Goal: Task Accomplishment & Management: Use online tool/utility

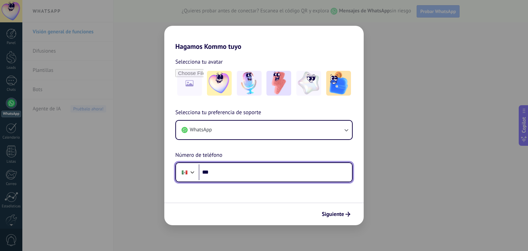
click at [227, 176] on input "***" at bounding box center [275, 172] width 153 height 16
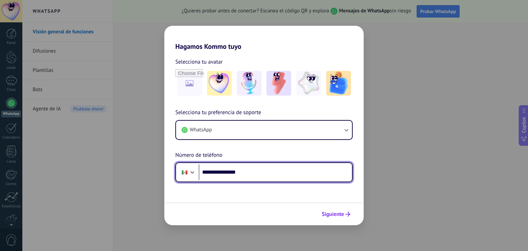
type input "**********"
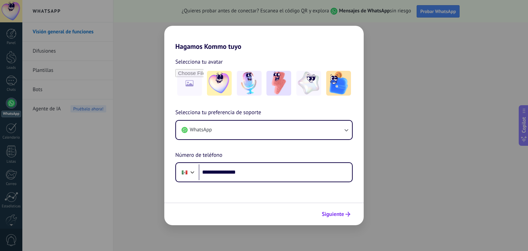
click at [328, 216] on span "Siguiente" at bounding box center [333, 214] width 22 height 5
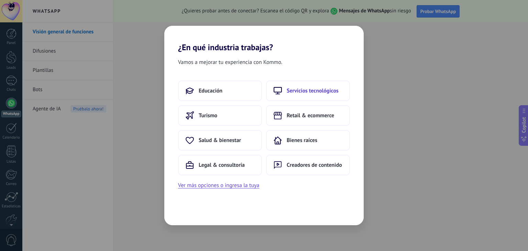
click at [327, 93] on span "Servicios tecnológicos" at bounding box center [313, 90] width 52 height 7
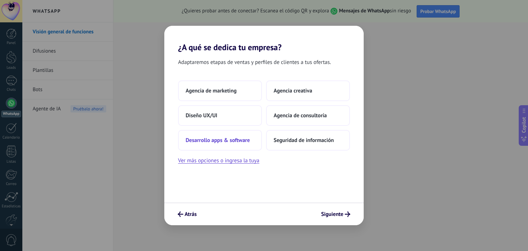
click at [233, 142] on span "Desarrollo apps & software" at bounding box center [218, 140] width 64 height 7
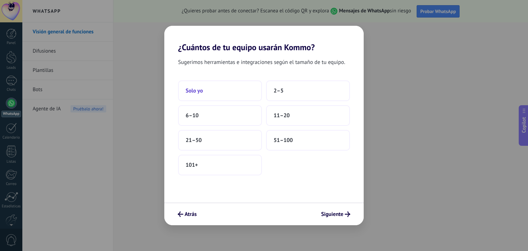
click at [223, 94] on button "Solo yo" at bounding box center [220, 90] width 84 height 21
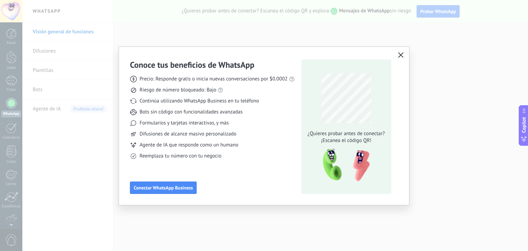
click at [402, 56] on icon "button" at bounding box center [401, 55] width 6 height 6
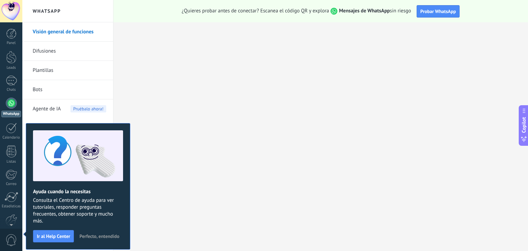
click at [99, 239] on button "Perfecto, entendido" at bounding box center [99, 236] width 46 height 10
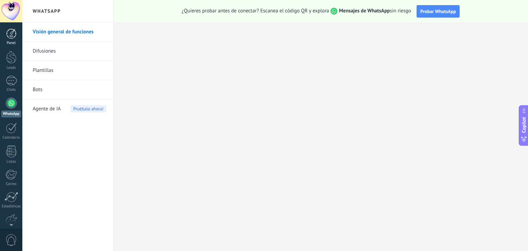
click at [9, 39] on link "Panel" at bounding box center [11, 37] width 22 height 17
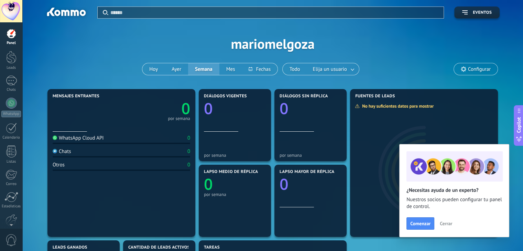
click at [446, 226] on span "Cerrar" at bounding box center [446, 223] width 12 height 5
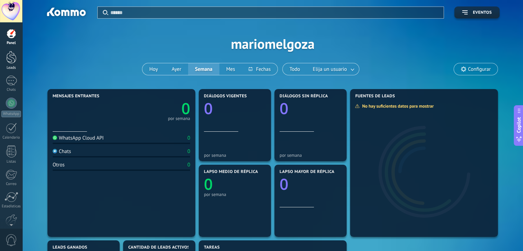
click at [13, 54] on div at bounding box center [11, 57] width 10 height 13
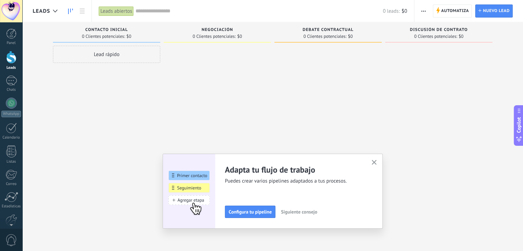
click at [377, 164] on icon "button" at bounding box center [374, 162] width 5 height 5
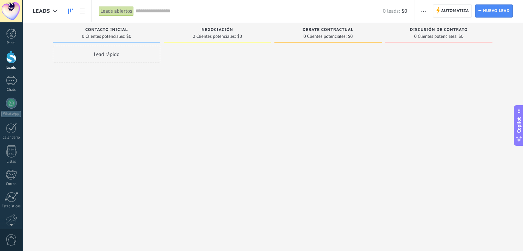
drag, startPoint x: 307, startPoint y: 96, endPoint x: 261, endPoint y: 56, distance: 60.7
click at [306, 96] on div at bounding box center [327, 126] width 107 height 161
click at [315, 102] on div at bounding box center [327, 126] width 107 height 161
click at [519, 127] on span "Copilot" at bounding box center [519, 125] width 7 height 16
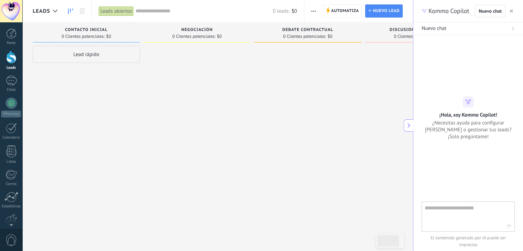
click at [511, 11] on icon "button" at bounding box center [511, 10] width 3 height 3
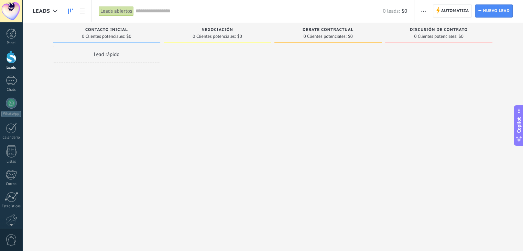
drag, startPoint x: 146, startPoint y: 138, endPoint x: 80, endPoint y: 76, distance: 89.5
click at [144, 138] on div "Lead rápido" at bounding box center [106, 126] width 107 height 161
click at [6, 80] on div at bounding box center [11, 81] width 11 height 10
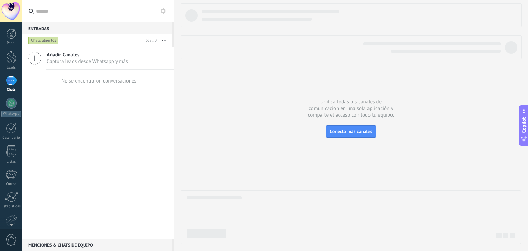
click at [62, 143] on div "Añadir Canales Captura leads desde Whatsapp y más! No se encontraron conversaci…" at bounding box center [98, 143] width 152 height 192
click at [10, 99] on div at bounding box center [11, 103] width 11 height 11
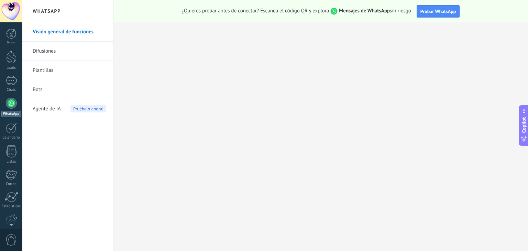
click at [44, 49] on link "Difusiones" at bounding box center [70, 51] width 74 height 19
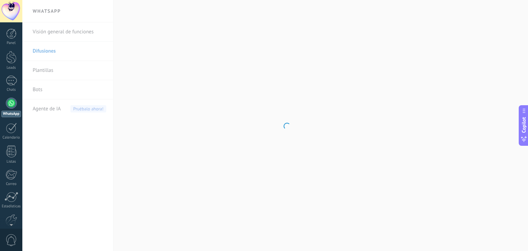
click at [46, 71] on body ".abccls-1,.abccls-2{fill-rule:evenodd}.abccls-2{fill:#fff} .abfcls-1{fill:none}…" at bounding box center [264, 125] width 528 height 251
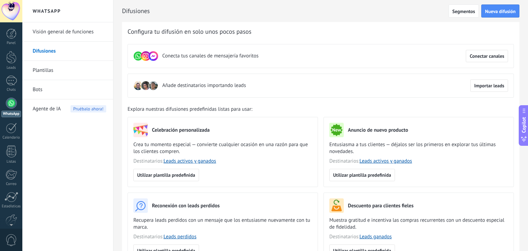
click at [46, 90] on link "Bots" at bounding box center [70, 89] width 74 height 19
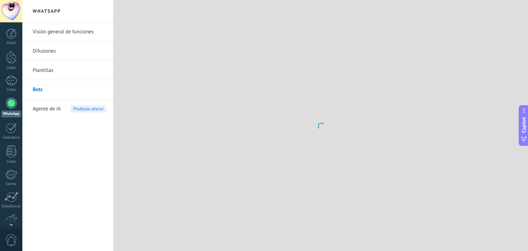
click at [55, 108] on span "Agente de IA" at bounding box center [47, 108] width 28 height 19
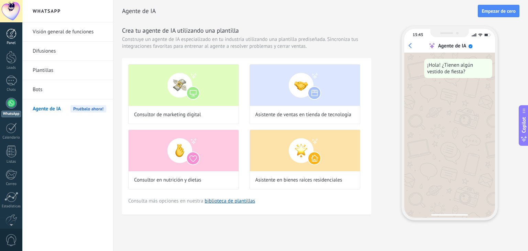
click at [17, 32] on link "Panel" at bounding box center [11, 37] width 22 height 17
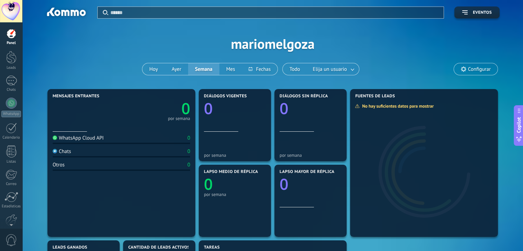
click at [9, 33] on div at bounding box center [11, 34] width 10 height 10
